Goal: Task Accomplishment & Management: Complete application form

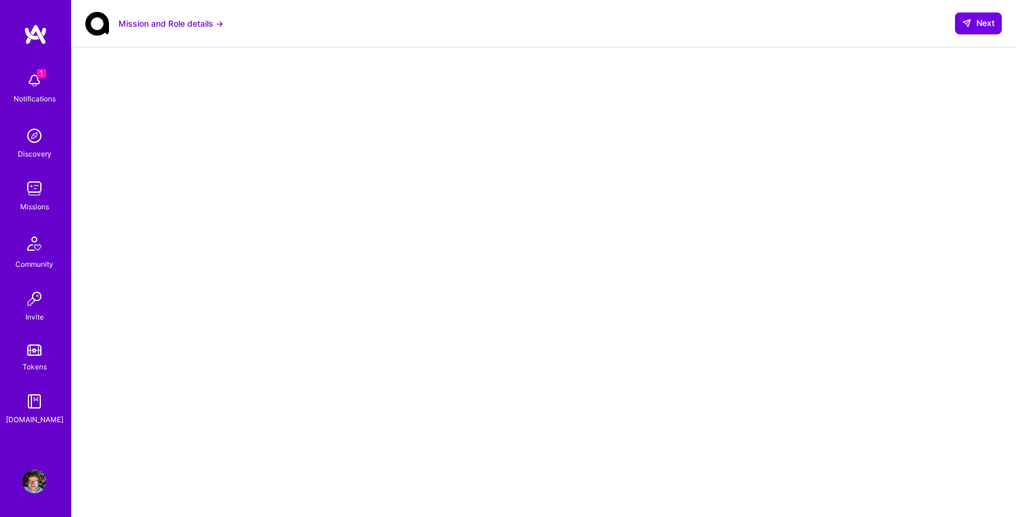
scroll to position [220, 0]
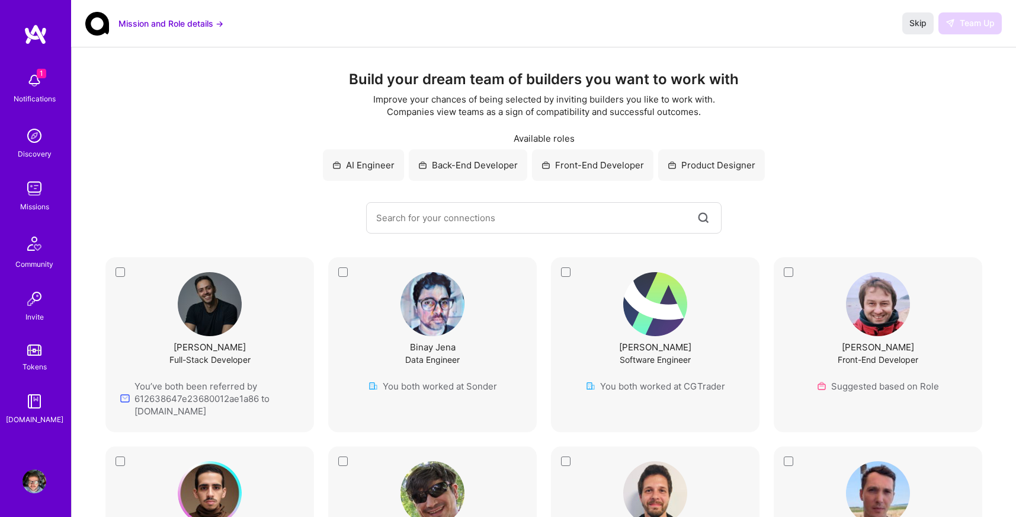
click at [186, 26] on button "Mission and Role details →" at bounding box center [170, 23] width 105 height 12
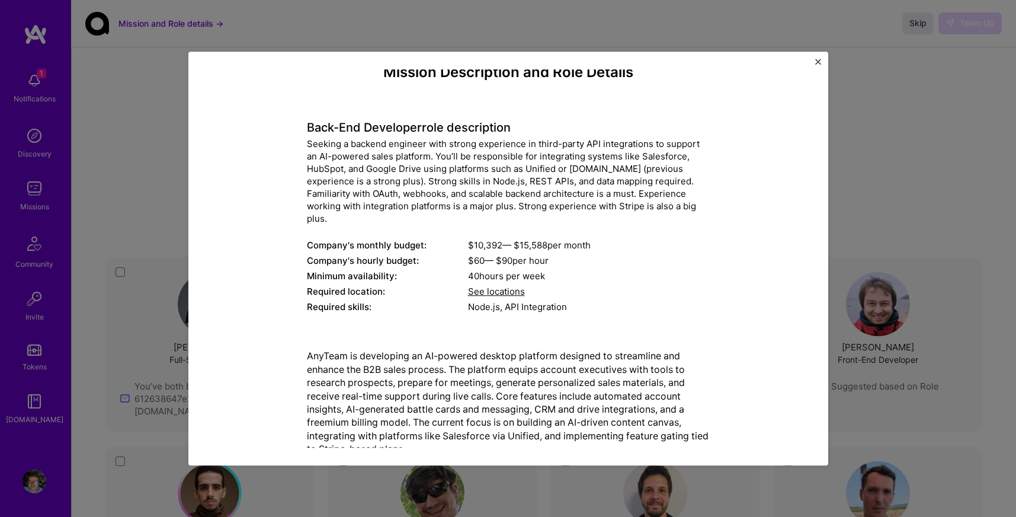
scroll to position [30, 0]
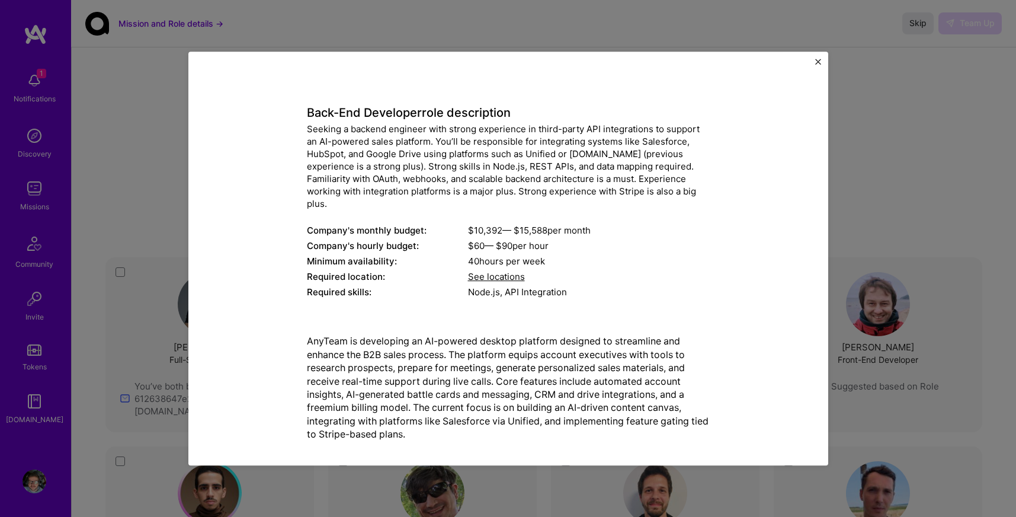
click at [813, 61] on div "Mission Description and Role Details Back-End Developer role description Seekin…" at bounding box center [508, 259] width 640 height 414
click at [819, 61] on img "Close" at bounding box center [818, 62] width 6 height 6
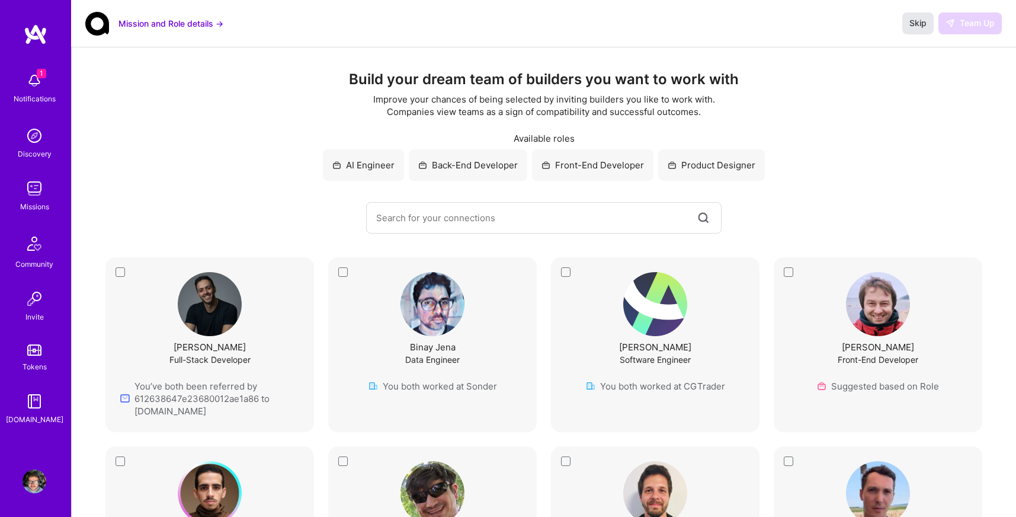
click at [916, 20] on span "Skip" at bounding box center [917, 23] width 17 height 12
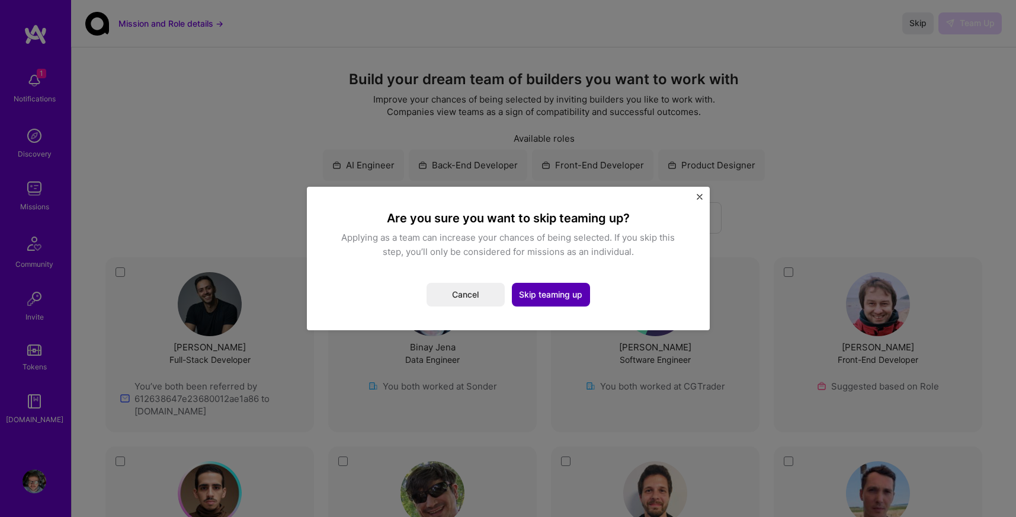
click at [560, 291] on button "Skip teaming up" at bounding box center [551, 295] width 78 height 24
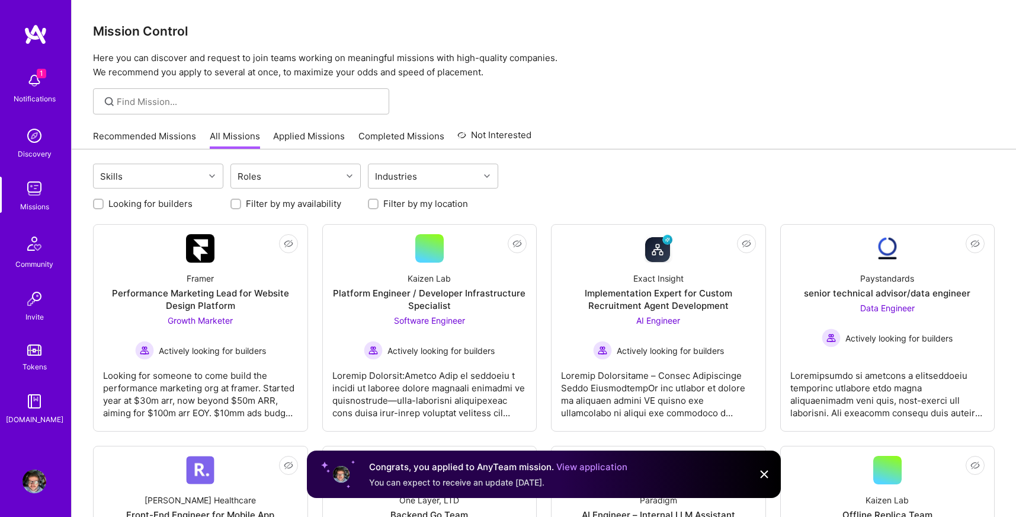
click at [32, 79] on img at bounding box center [35, 81] width 24 height 24
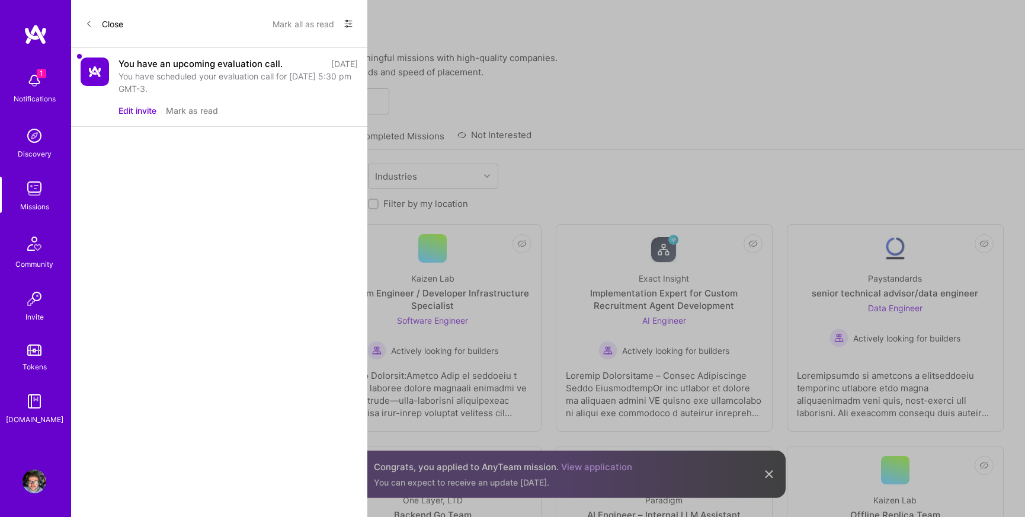
click at [305, 23] on button "Mark all as read" at bounding box center [304, 23] width 62 height 19
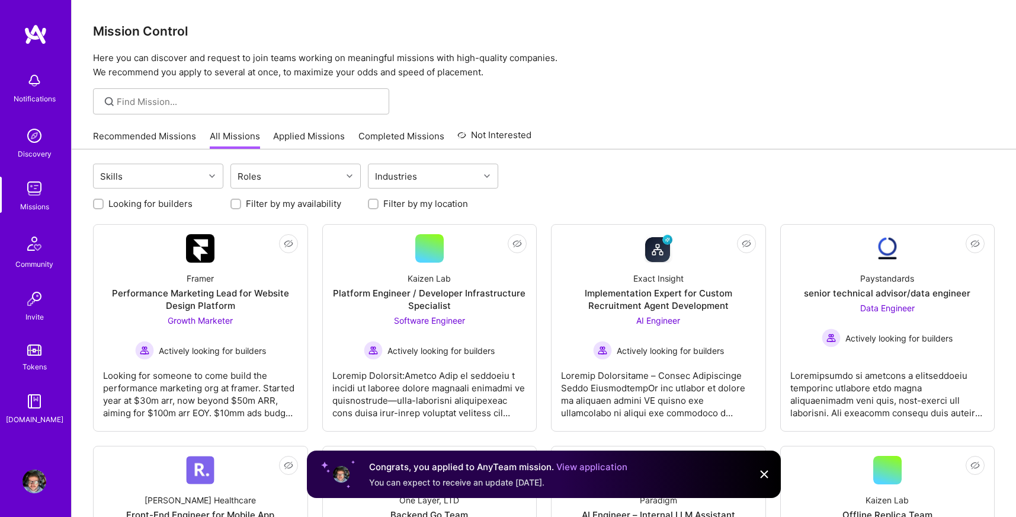
click at [36, 402] on img at bounding box center [35, 401] width 24 height 24
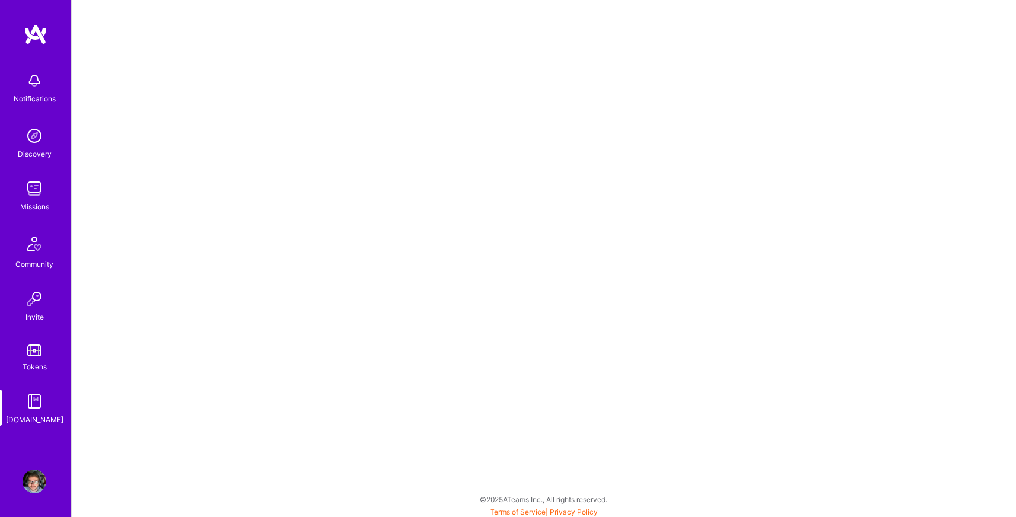
click at [41, 43] on img at bounding box center [36, 34] width 24 height 21
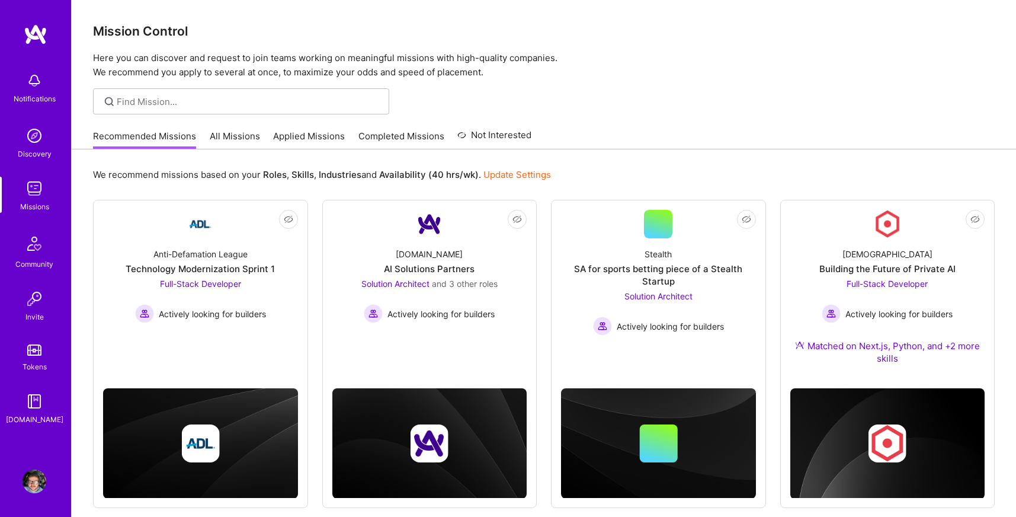
click at [43, 87] on img at bounding box center [35, 81] width 24 height 24
click at [34, 155] on div "Discovery" at bounding box center [35, 154] width 34 height 12
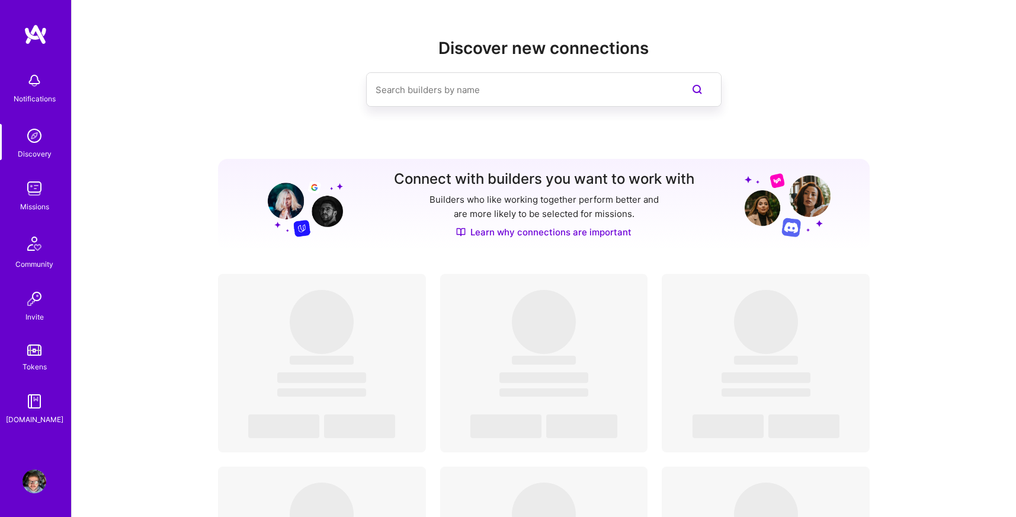
click at [37, 200] on div "Missions" at bounding box center [34, 206] width 29 height 12
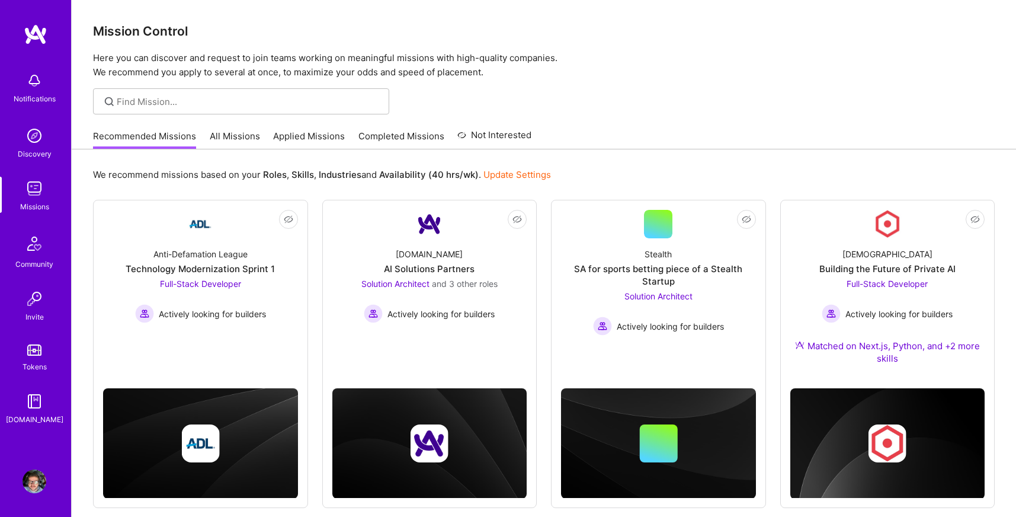
click at [41, 256] on img at bounding box center [34, 243] width 28 height 28
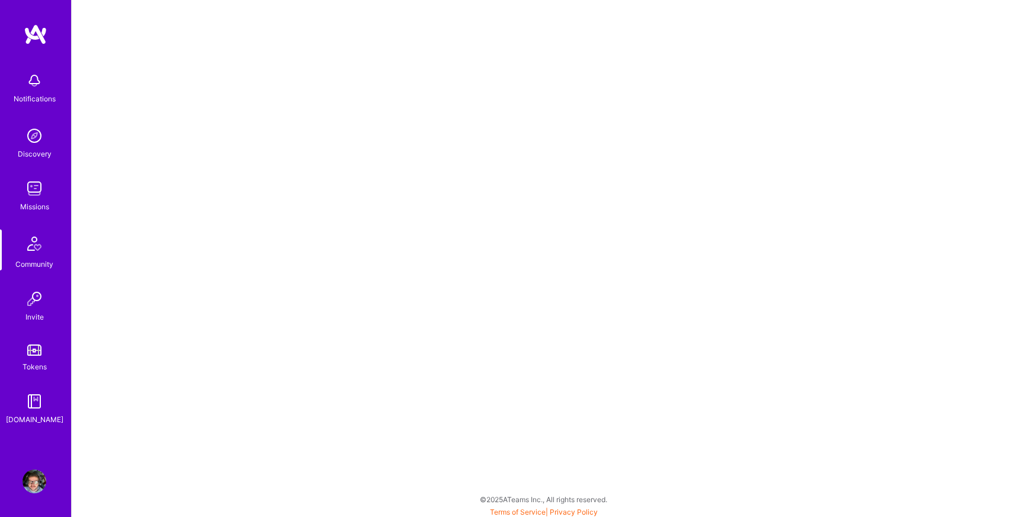
click at [43, 301] on img at bounding box center [35, 299] width 24 height 24
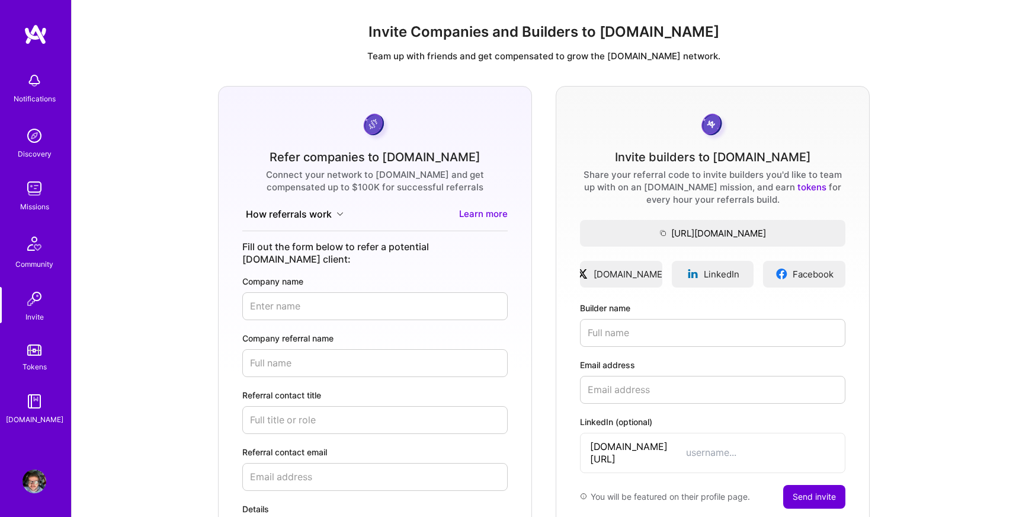
click at [47, 351] on link "Tokens" at bounding box center [34, 355] width 73 height 33
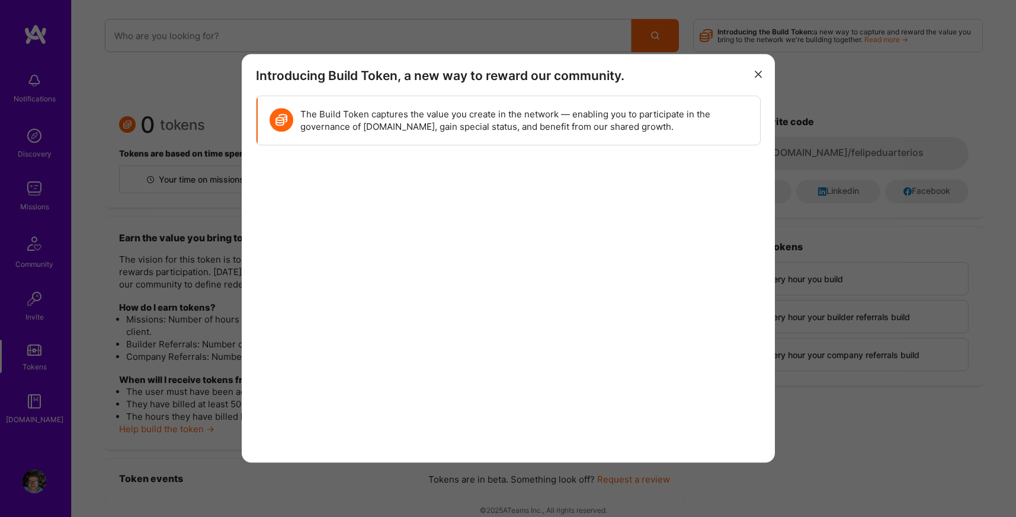
click at [757, 68] on button "modal" at bounding box center [758, 73] width 14 height 20
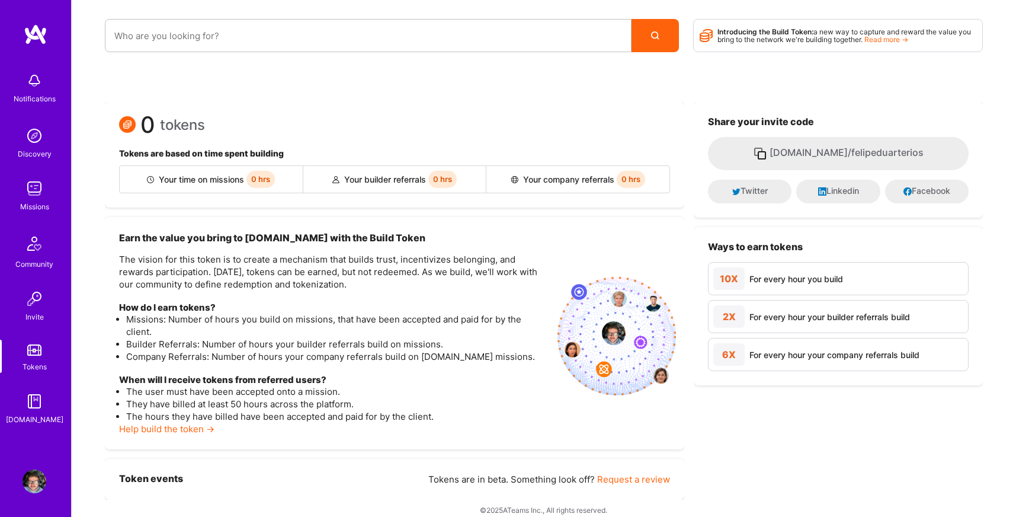
click at [40, 44] on img at bounding box center [36, 34] width 24 height 21
